Goal: Entertainment & Leisure: Consume media (video, audio)

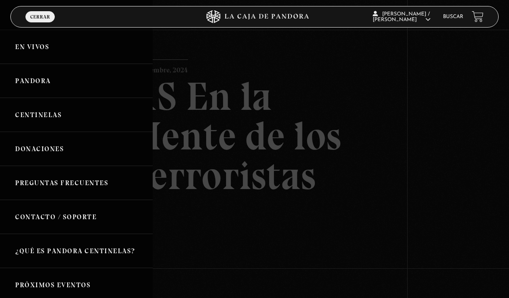
scroll to position [97, 0]
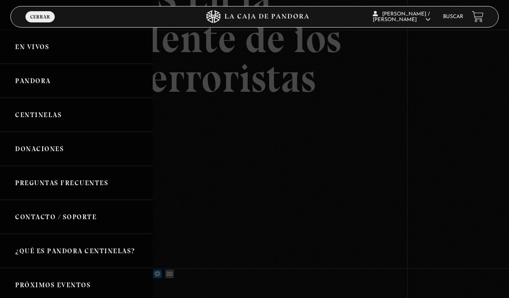
click at [25, 85] on link "Pandora" at bounding box center [76, 81] width 153 height 34
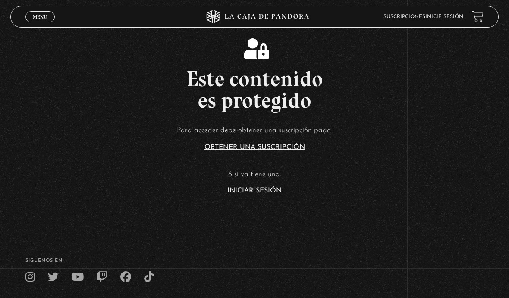
scroll to position [165, 0]
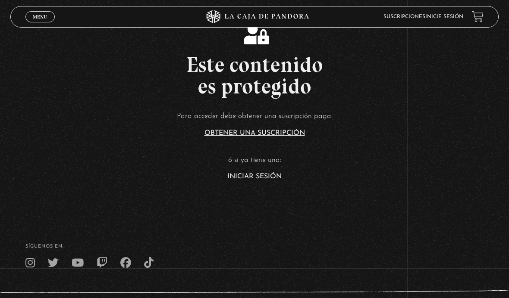
click at [241, 180] on link "Iniciar Sesión" at bounding box center [254, 176] width 54 height 7
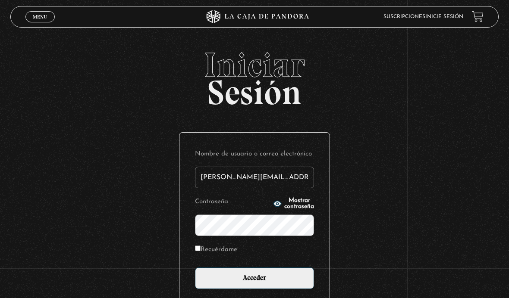
type input "[PERSON_NAME][EMAIL_ADDRESS][DOMAIN_NAME]"
click at [254, 283] on input "Acceder" at bounding box center [254, 279] width 119 height 22
click at [224, 283] on input "Acceder" at bounding box center [254, 279] width 119 height 22
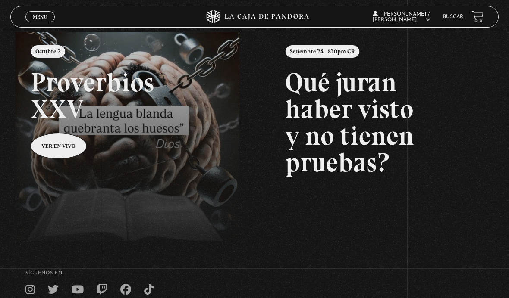
scroll to position [94, 0]
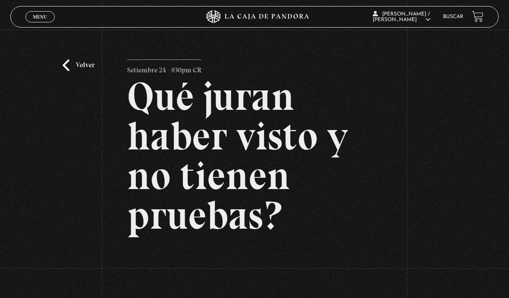
click at [66, 69] on link "Volver" at bounding box center [79, 65] width 32 height 12
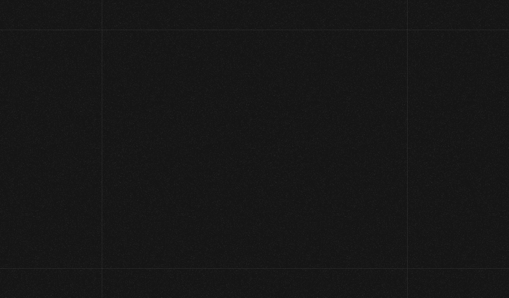
scroll to position [94, 0]
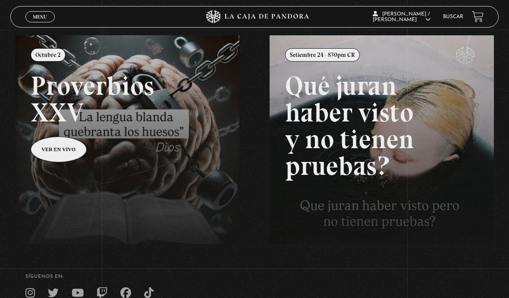
click at [43, 22] on link "Menu Cerrar" at bounding box center [39, 16] width 29 height 11
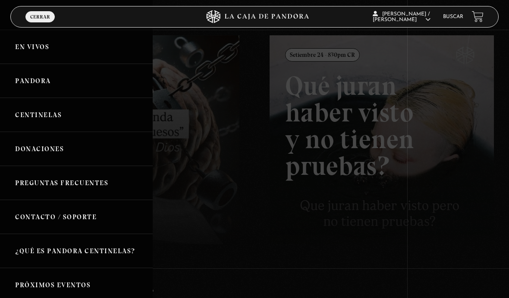
click at [28, 123] on link "Centinelas" at bounding box center [76, 115] width 153 height 34
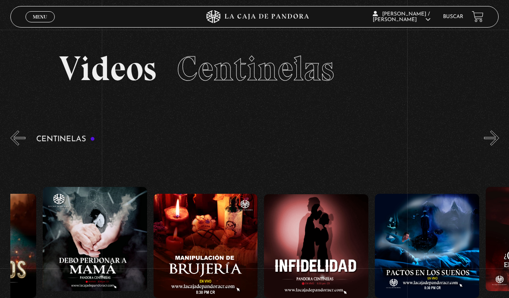
click at [24, 24] on header "Menu Cerrar VICTOR / PAME MENDIOLA MADRIGAL En vivos Pandora Centinelas Mi cuen…" at bounding box center [254, 17] width 488 height 22
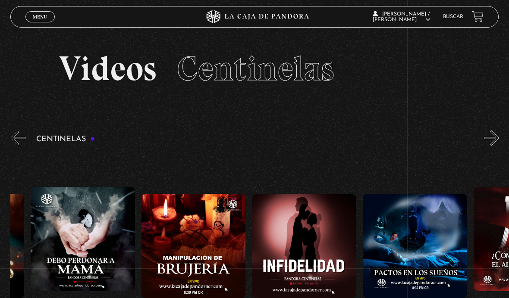
scroll to position [0, 3967]
click at [37, 22] on span "Cerrar" at bounding box center [40, 25] width 20 height 6
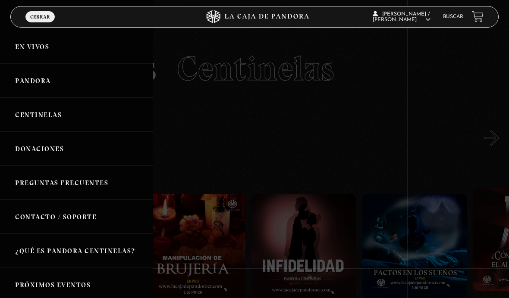
click at [28, 88] on link "Pandora" at bounding box center [76, 81] width 153 height 34
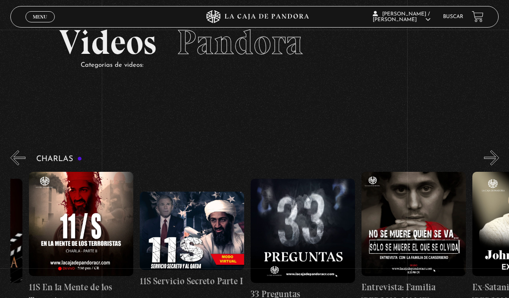
scroll to position [0, 93]
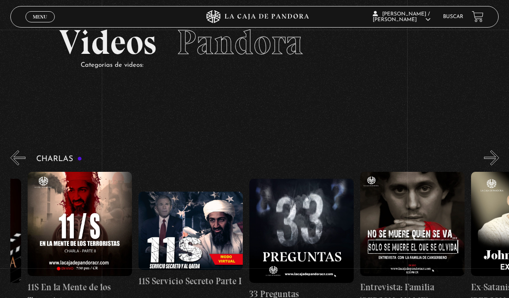
click at [304, 256] on figure at bounding box center [301, 231] width 104 height 104
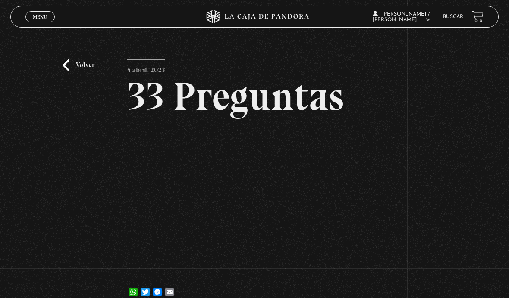
click at [82, 69] on link "Volver" at bounding box center [79, 65] width 32 height 12
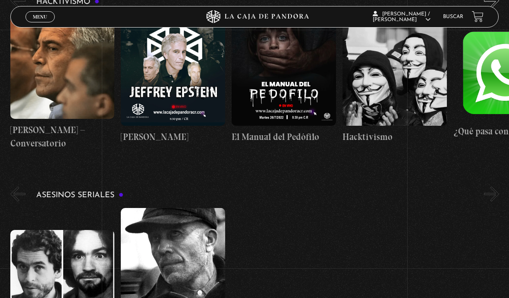
scroll to position [2343, 0]
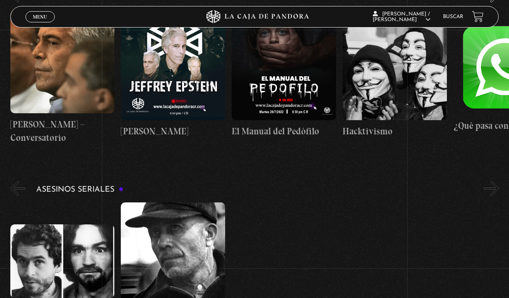
click at [73, 266] on figure at bounding box center [62, 262] width 104 height 74
